Goal: Check status: Check status

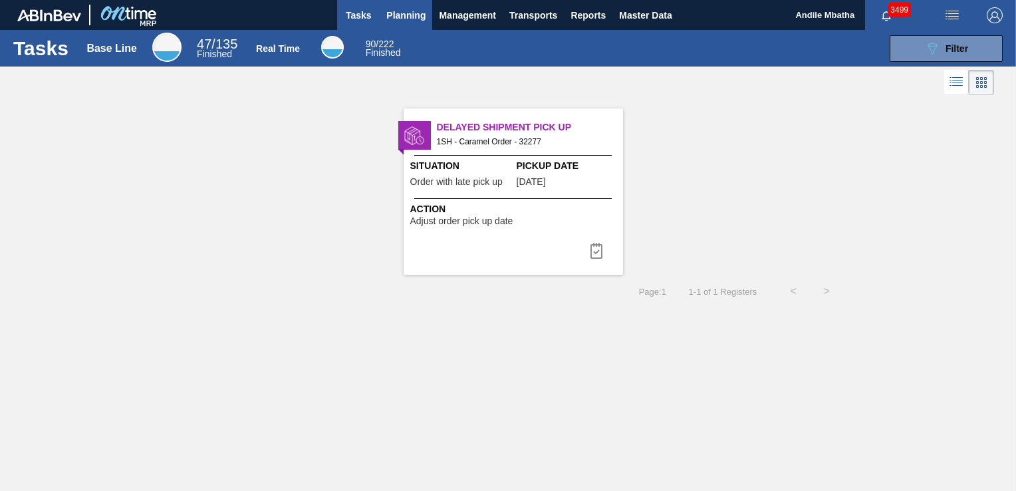
click at [406, 15] on span "Planning" at bounding box center [405, 15] width 39 height 16
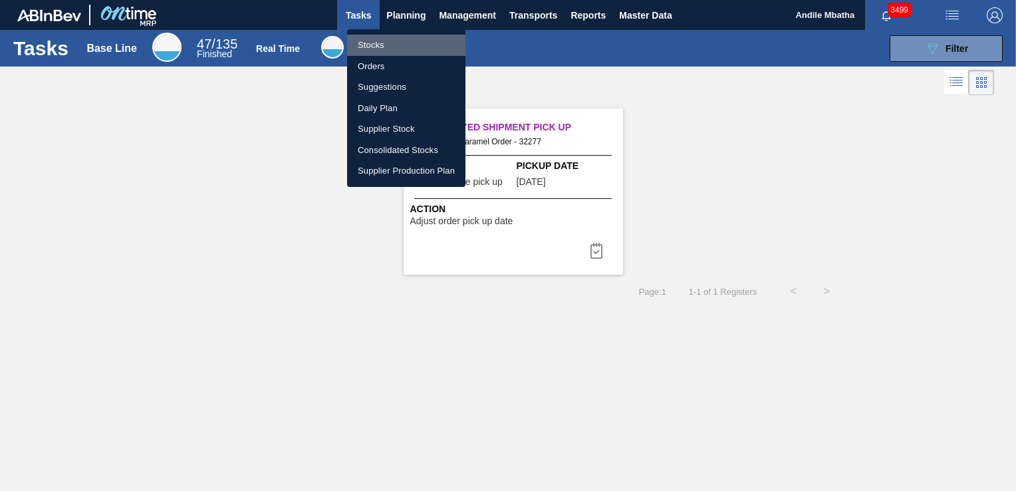
click at [380, 48] on li "Stocks" at bounding box center [406, 45] width 118 height 21
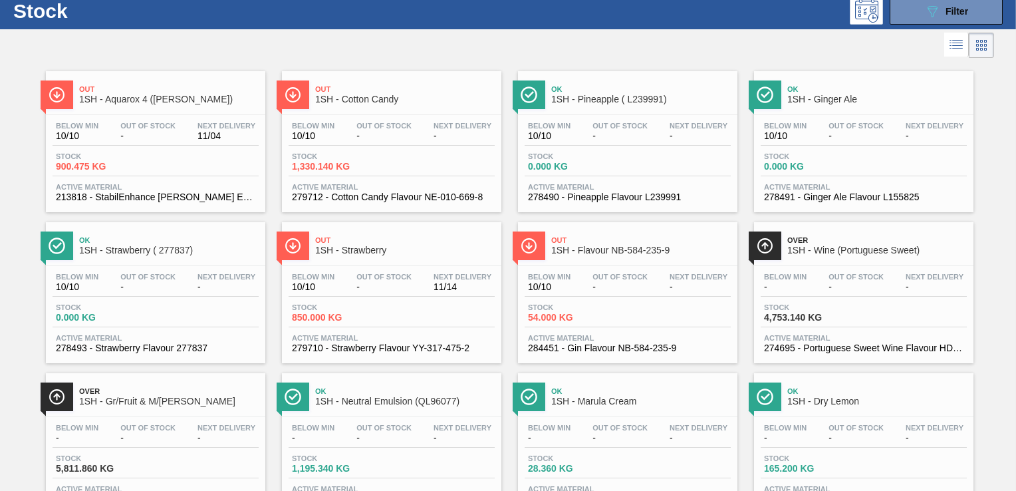
scroll to position [66, 0]
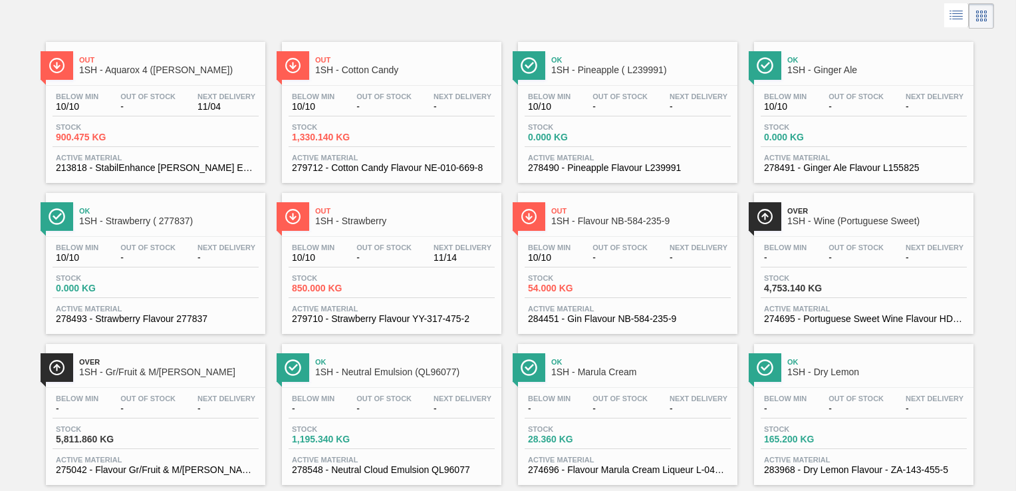
click at [957, 15] on icon at bounding box center [956, 15] width 16 height 16
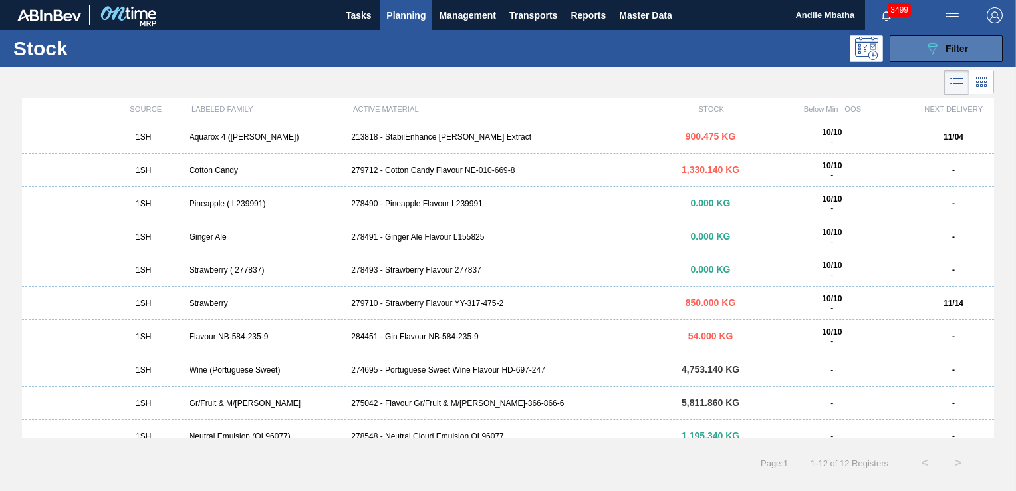
click at [964, 46] on span "Filter" at bounding box center [956, 48] width 23 height 11
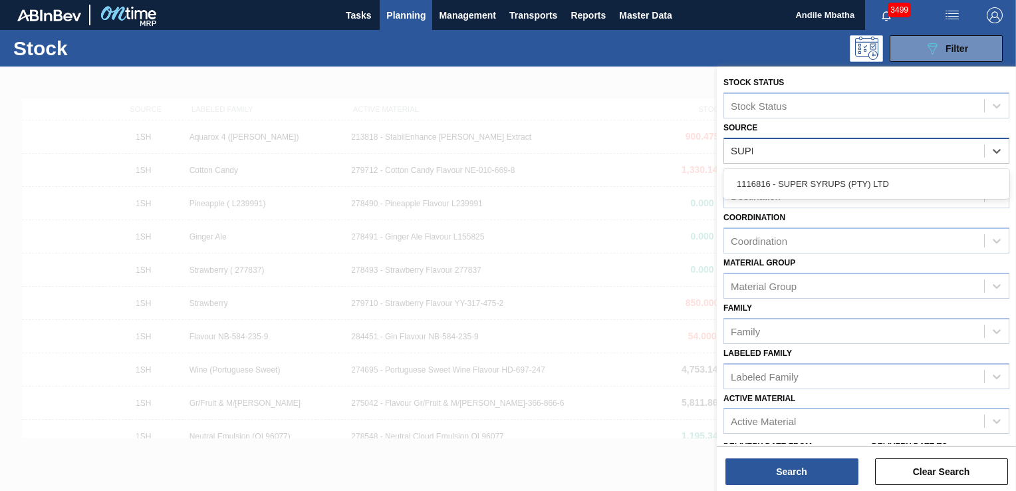
type input "SUPER"
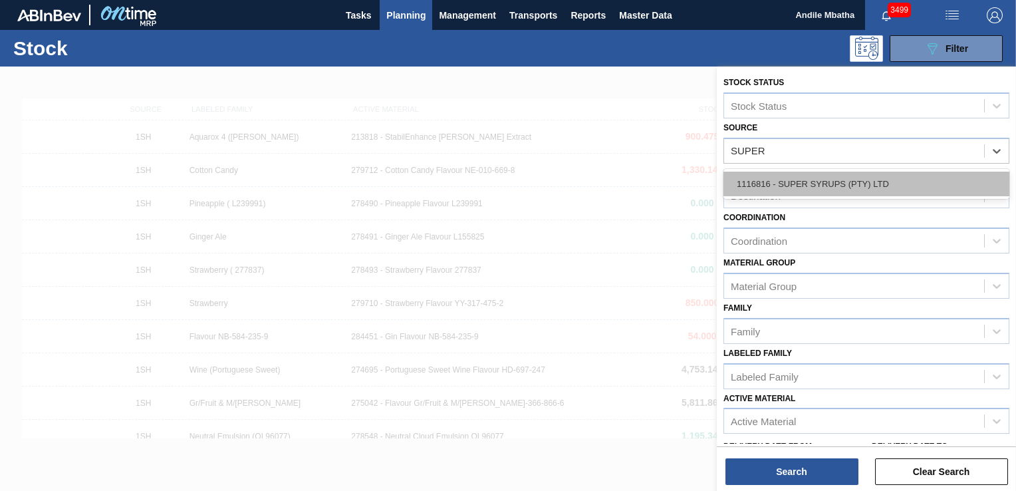
click at [822, 180] on div "1116816 - SUPER SYRUPS (PTY) LTD" at bounding box center [866, 184] width 286 height 25
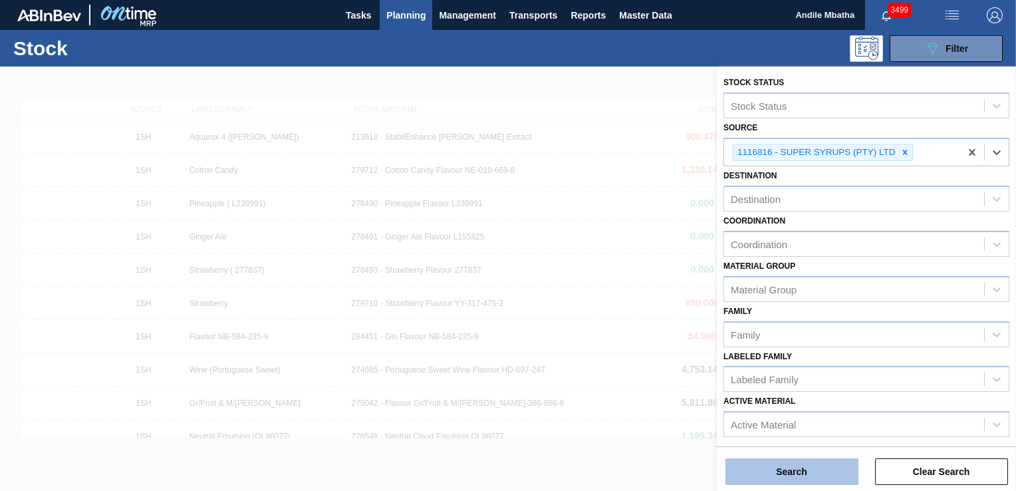
click at [834, 472] on button "Search" at bounding box center [791, 471] width 133 height 27
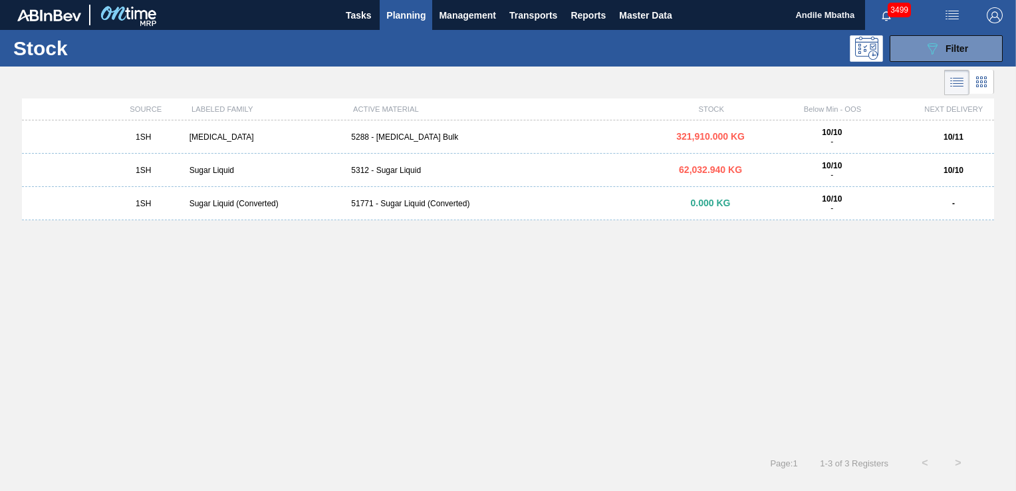
click at [221, 201] on div "Sugar Liquid (Converted)" at bounding box center [265, 203] width 162 height 9
click at [205, 166] on div "Sugar Liquid" at bounding box center [265, 170] width 162 height 9
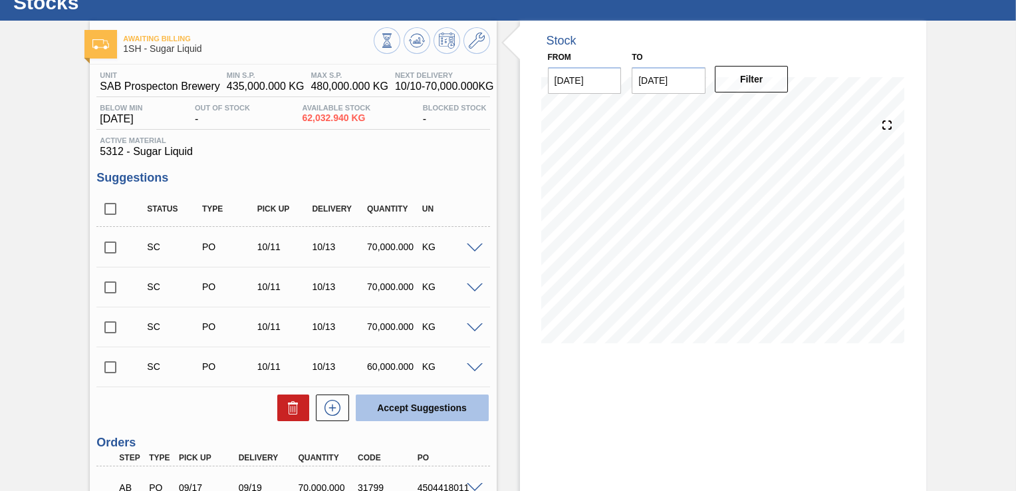
scroll to position [66, 0]
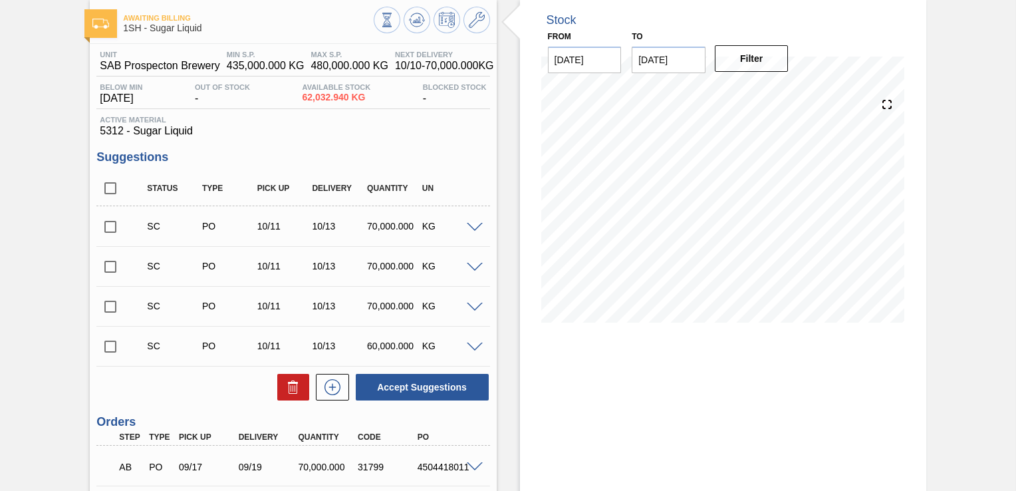
click at [109, 345] on input "checkbox" at bounding box center [110, 346] width 28 height 28
click at [408, 389] on button "Accept Suggestions" at bounding box center [422, 387] width 133 height 27
checkbox input "false"
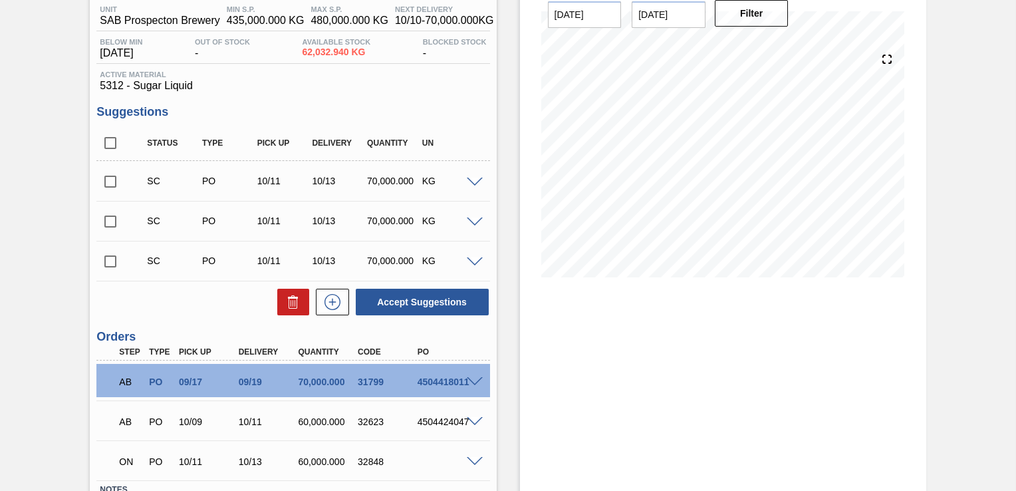
scroll to position [133, 0]
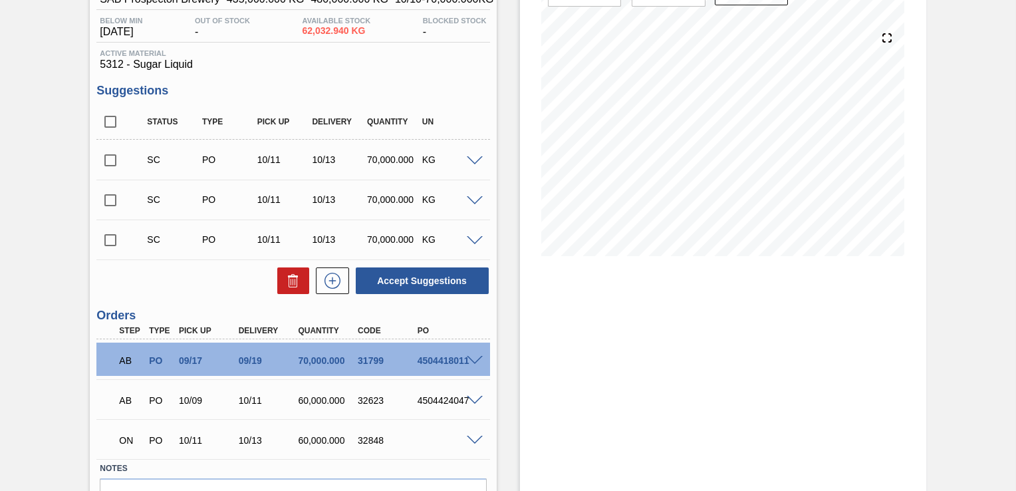
click at [110, 237] on input "checkbox" at bounding box center [110, 240] width 28 height 28
click at [403, 278] on button "Accept Suggestions" at bounding box center [422, 280] width 133 height 27
checkbox input "false"
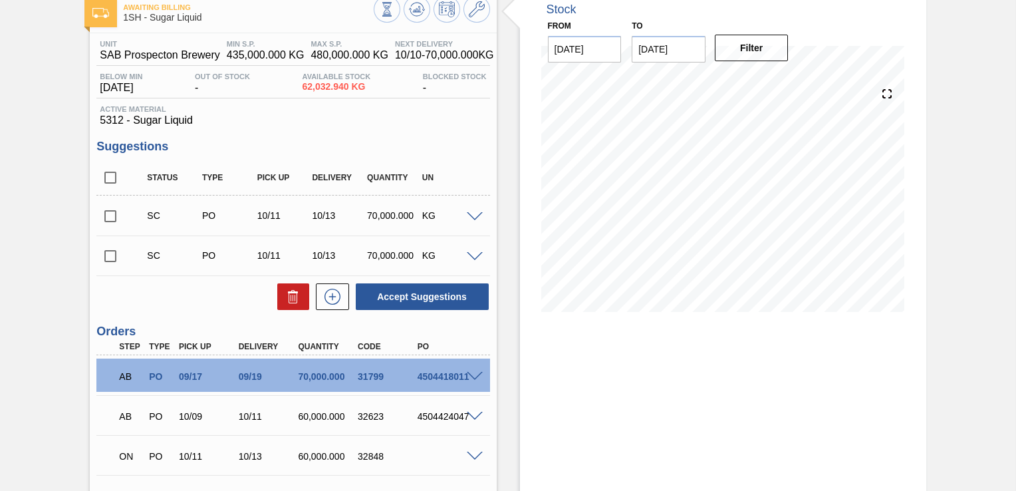
scroll to position [0, 0]
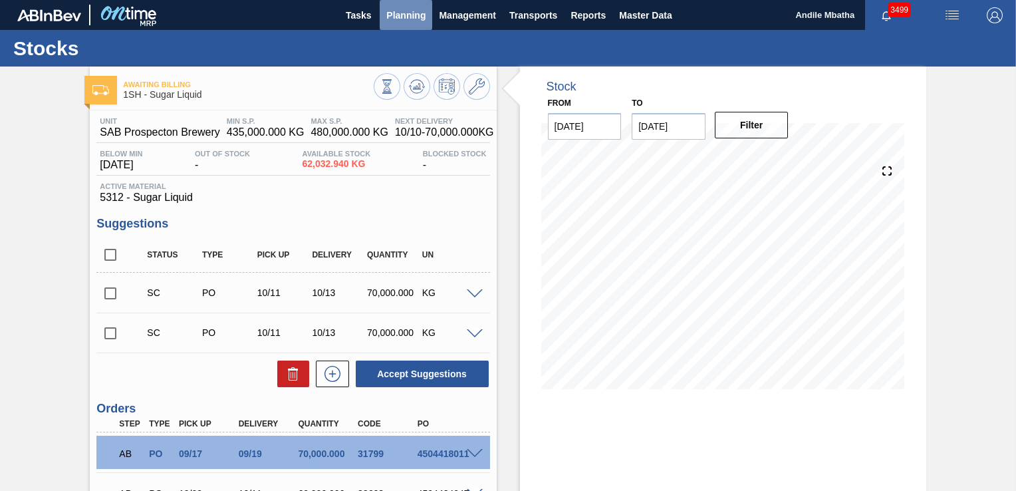
click at [391, 12] on span "Planning" at bounding box center [405, 15] width 39 height 16
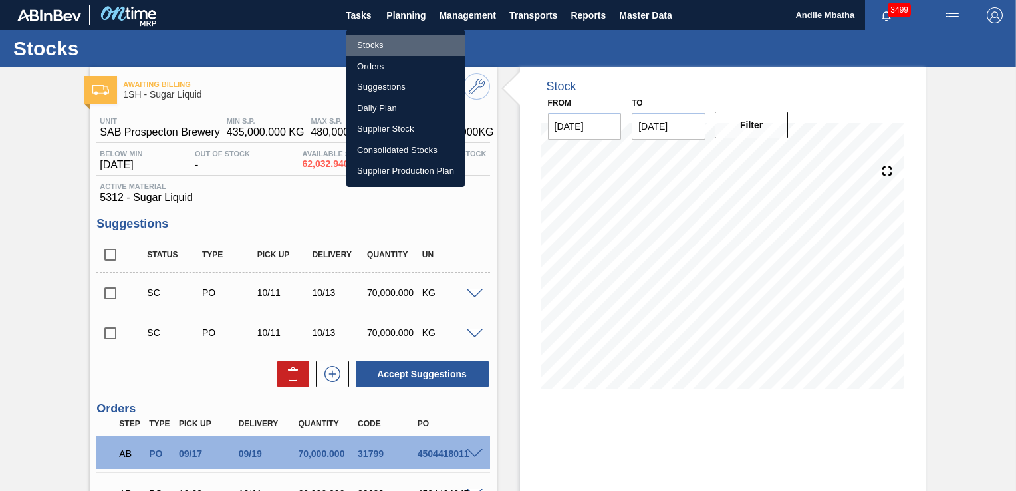
click at [372, 49] on li "Stocks" at bounding box center [405, 45] width 118 height 21
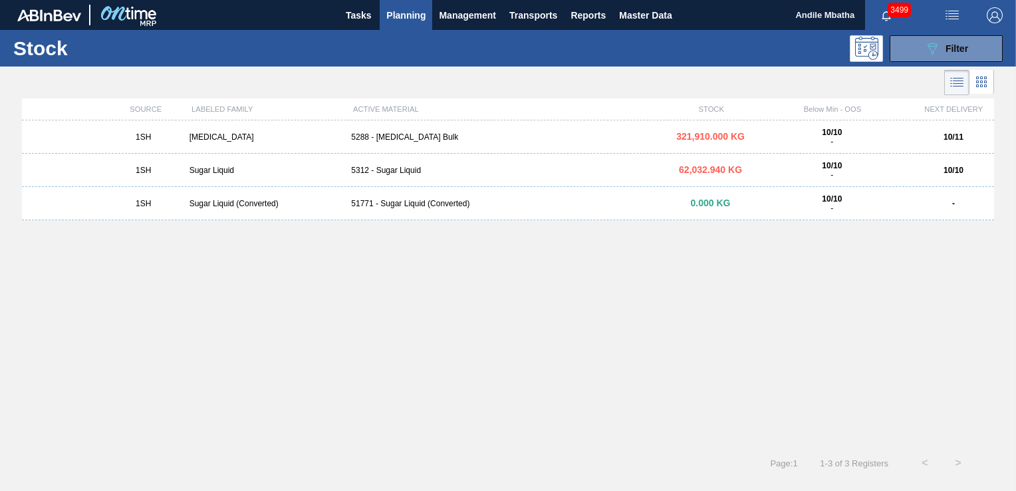
click at [965, 84] on li at bounding box center [956, 82] width 25 height 25
click at [983, 82] on icon at bounding box center [981, 82] width 16 height 16
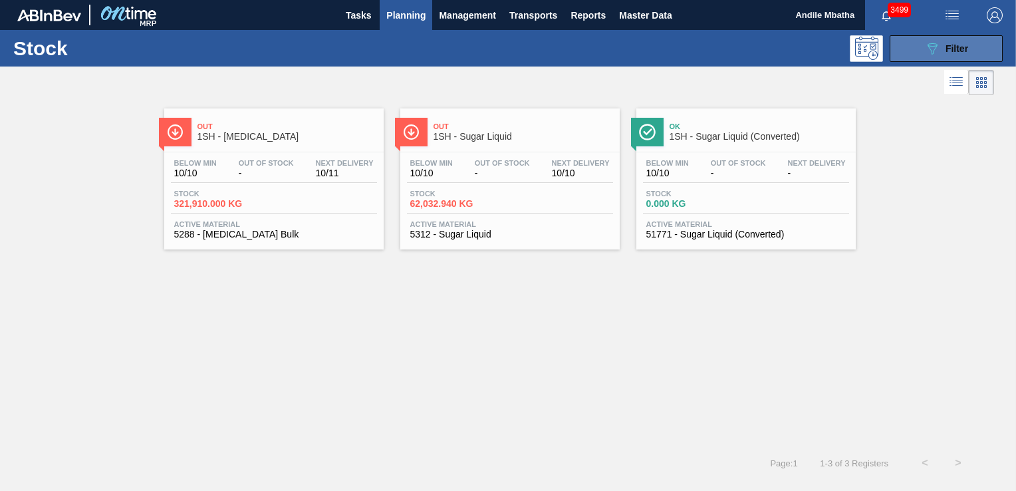
click at [941, 48] on div "089F7B8B-B2A5-4AFE-B5C0-19BA573D28AC Filter" at bounding box center [946, 49] width 44 height 16
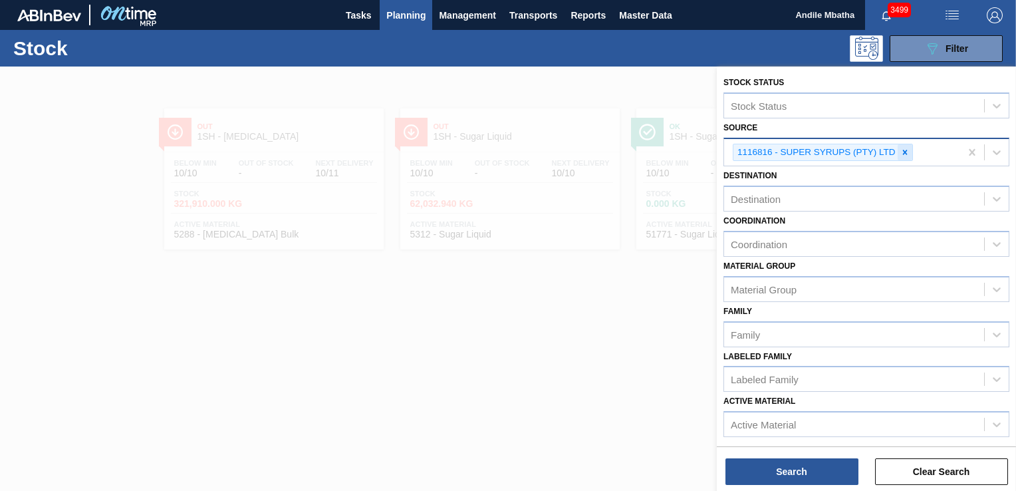
click at [903, 154] on icon at bounding box center [904, 152] width 9 height 9
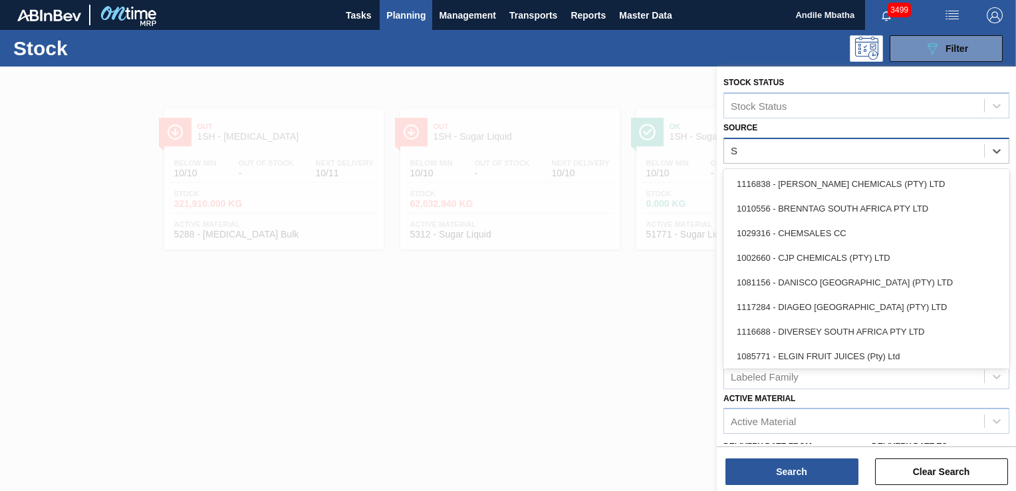
type input "SY"
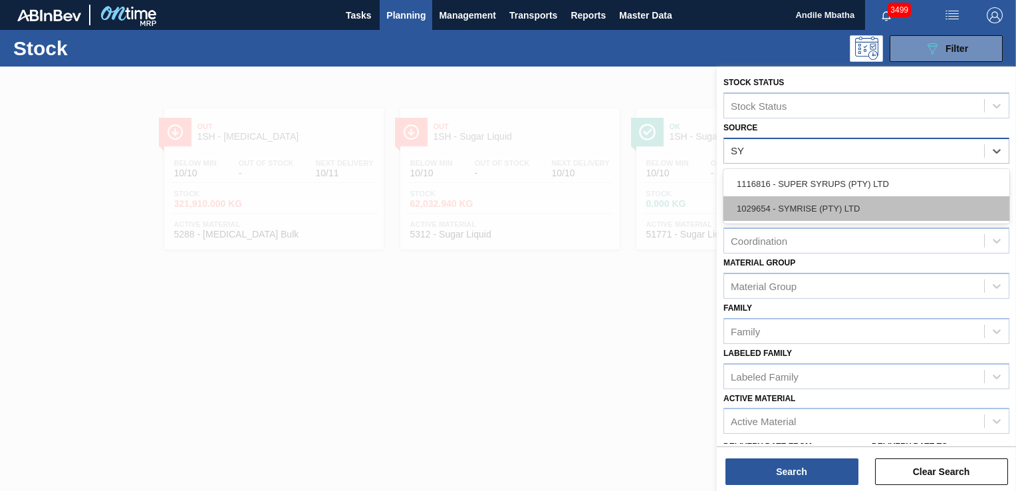
click at [840, 208] on div "1029654 - SYMRISE (PTY) LTD" at bounding box center [866, 208] width 286 height 25
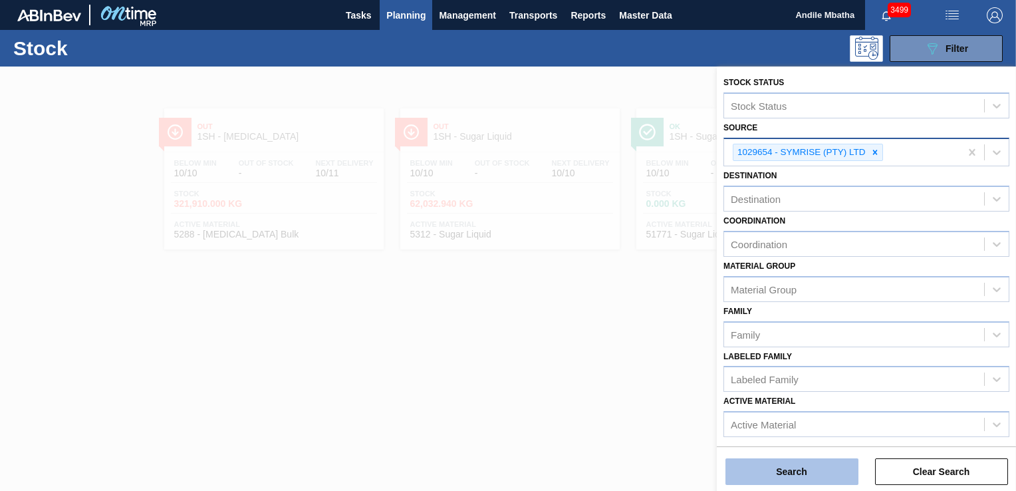
click at [786, 472] on button "Search" at bounding box center [791, 471] width 133 height 27
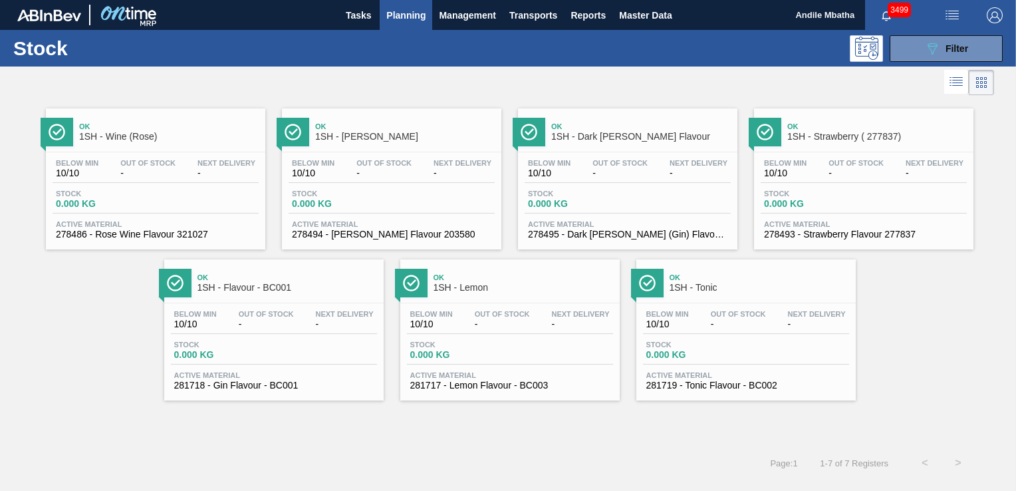
click at [286, 336] on div "Below Min 10/10 Out Of Stock - Next Delivery - Stock 0.000 KG Active Material 2…" at bounding box center [273, 348] width 219 height 90
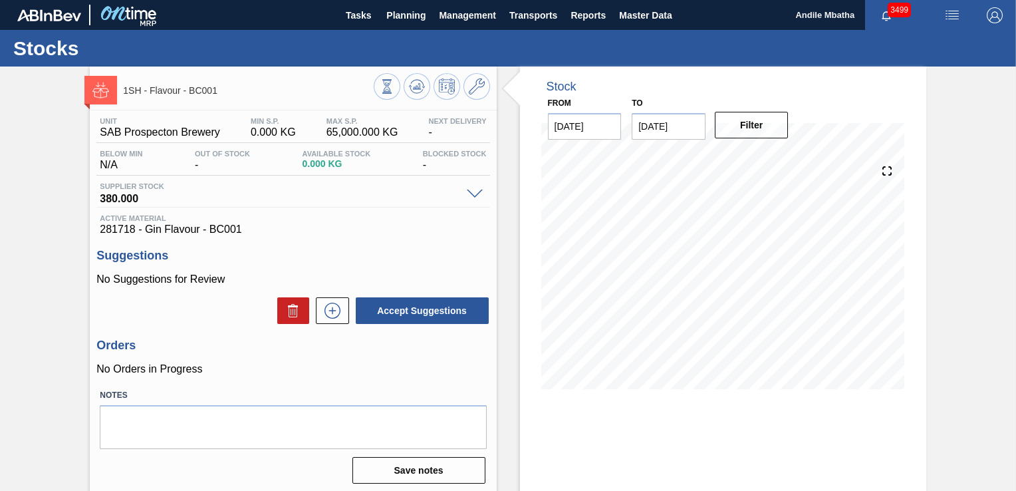
click at [420, 235] on span "281718 - Gin Flavour - BC001" at bounding box center [293, 229] width 386 height 12
